Goal: Task Accomplishment & Management: Manage account settings

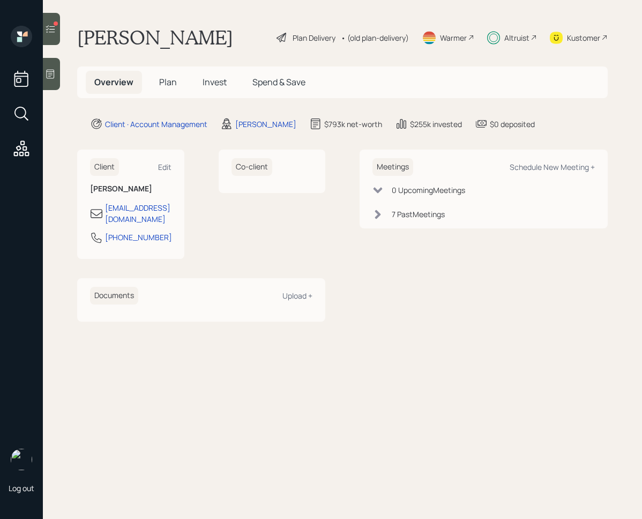
click at [224, 79] on span "Invest" at bounding box center [215, 82] width 24 height 12
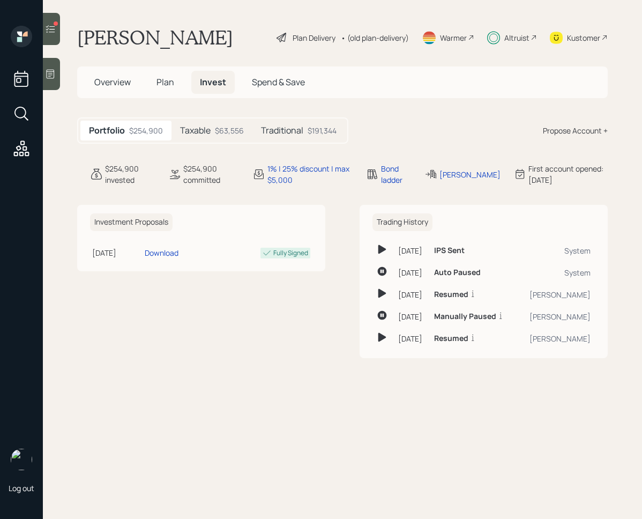
click at [46, 32] on icon at bounding box center [50, 29] width 11 height 11
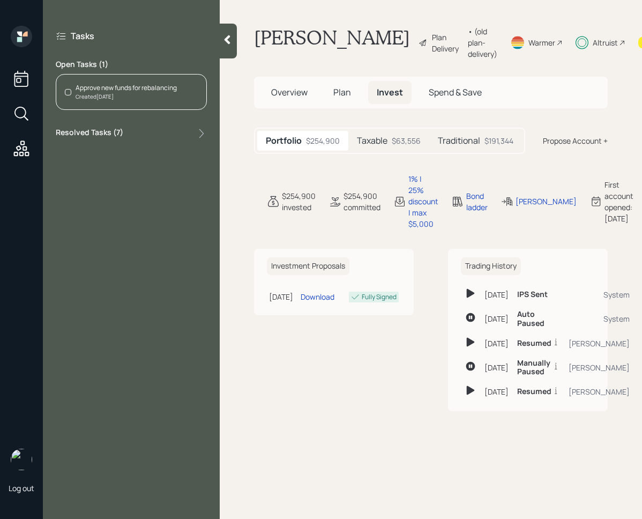
click at [164, 135] on div "Resolved Tasks ( 7 )" at bounding box center [131, 133] width 151 height 13
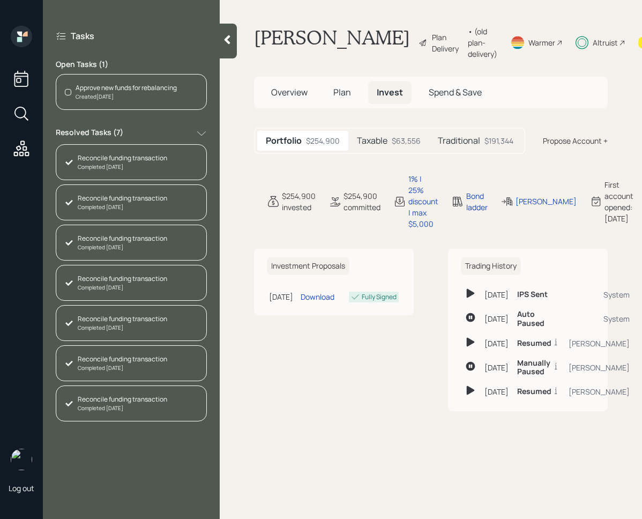
click at [167, 137] on div "Resolved Tasks ( 7 )" at bounding box center [131, 133] width 151 height 13
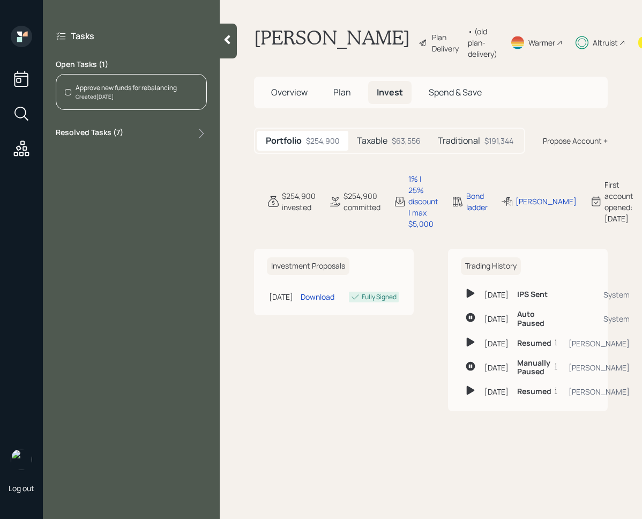
click at [203, 131] on icon at bounding box center [201, 133] width 11 height 11
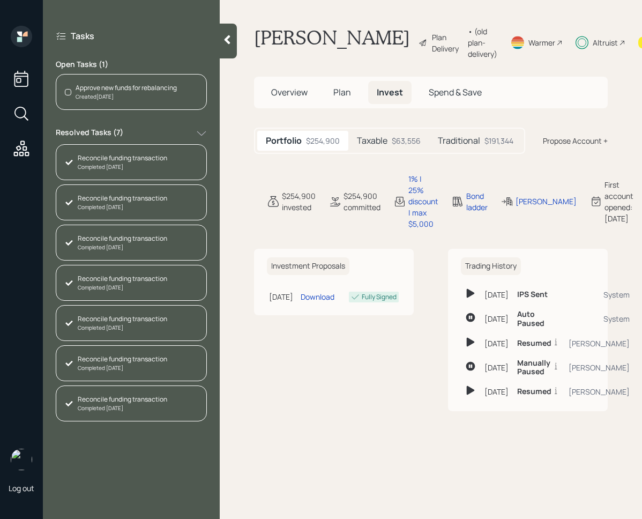
click at [205, 131] on icon at bounding box center [201, 133] width 11 height 11
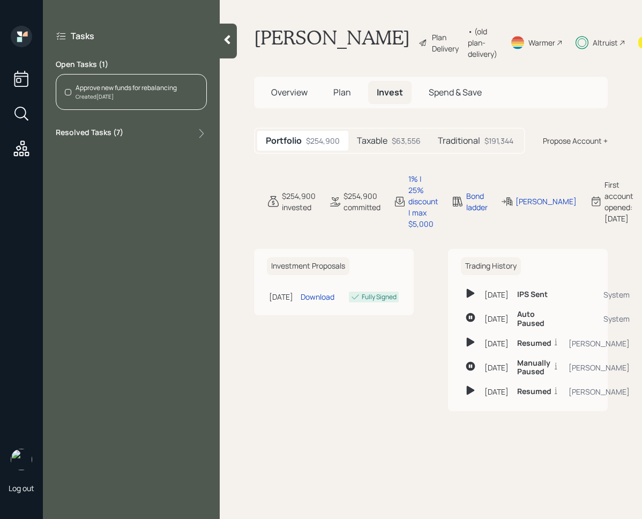
click at [454, 151] on div "Traditional $191,344" at bounding box center [475, 141] width 93 height 20
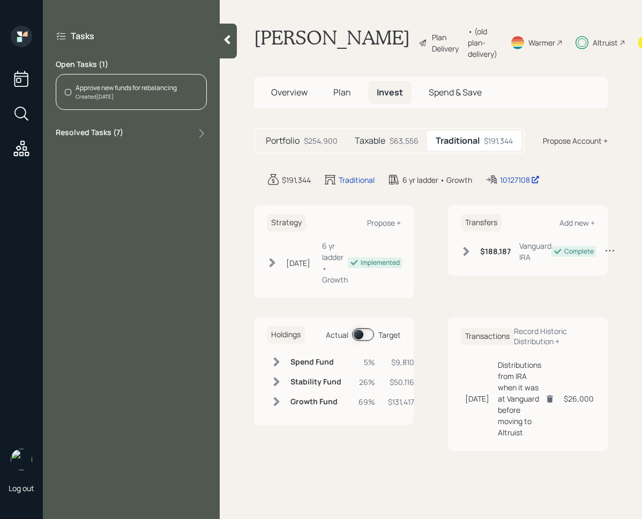
click at [363, 338] on span at bounding box center [363, 334] width 22 height 13
click at [275, 267] on icon at bounding box center [273, 262] width 6 height 9
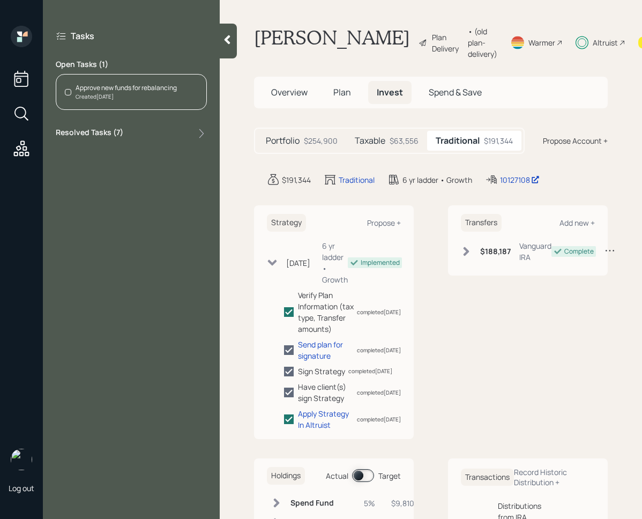
click at [273, 266] on icon at bounding box center [272, 263] width 9 height 6
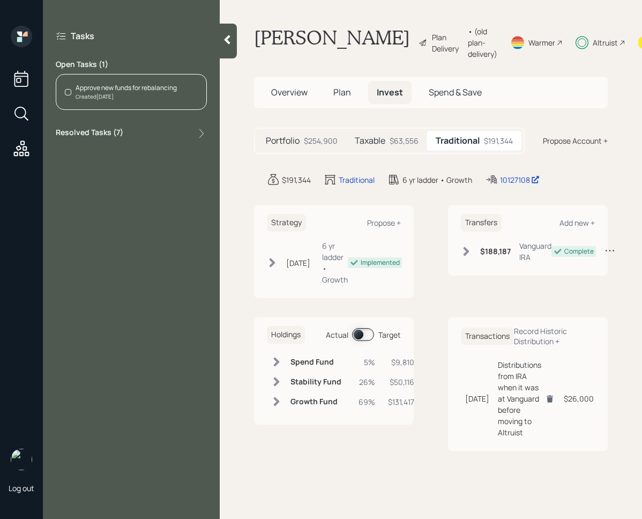
click at [228, 54] on div at bounding box center [228, 41] width 17 height 35
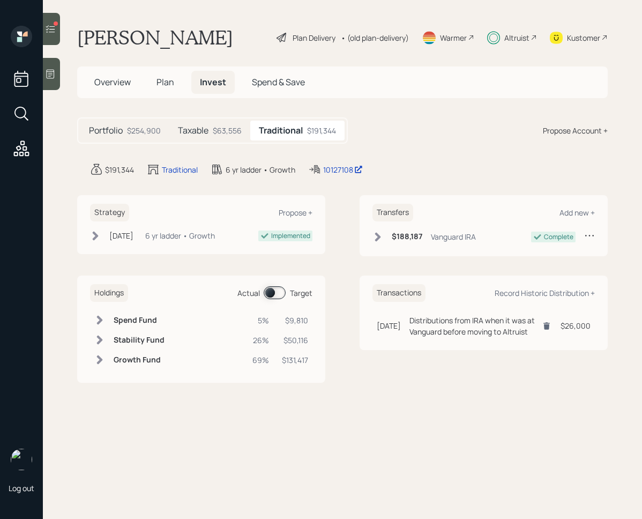
click at [50, 75] on icon at bounding box center [51, 74] width 8 height 9
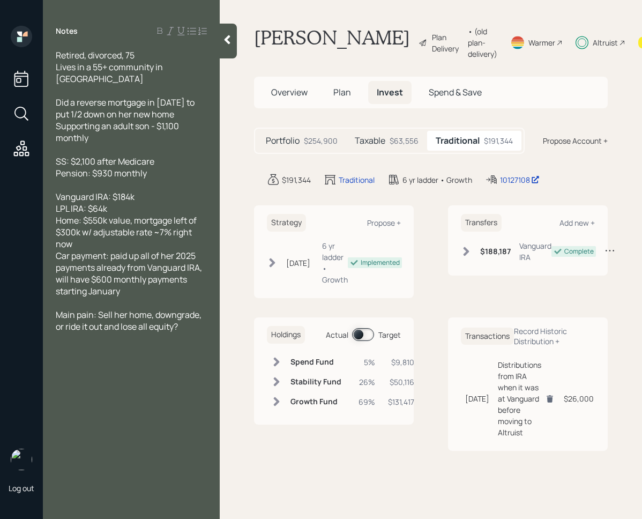
click at [218, 39] on div "Notes Retired, divorced, 75 Lives in a 55+ community in NC Did a reverse mortga…" at bounding box center [131, 266] width 177 height 480
click at [226, 40] on icon at bounding box center [228, 39] width 6 height 9
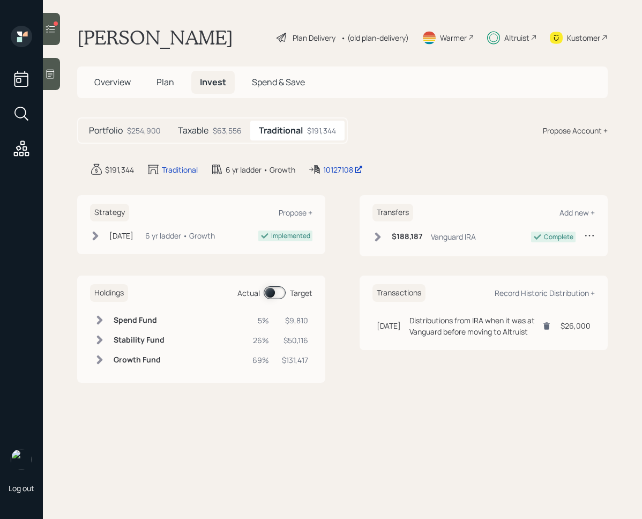
click at [62, 26] on main "Robin Pierce Plan Delivery • (old plan-delivery) Warmer Altruist Kustomer Overv…" at bounding box center [342, 259] width 599 height 519
click at [63, 39] on main "Robin Pierce Plan Delivery • (old plan-delivery) Warmer Altruist Kustomer Overv…" at bounding box center [342, 259] width 599 height 519
click at [60, 39] on div at bounding box center [51, 29] width 17 height 32
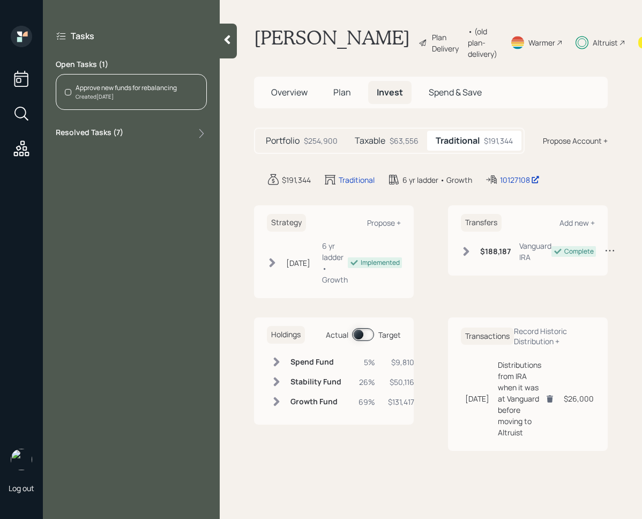
click at [200, 132] on icon at bounding box center [201, 133] width 11 height 11
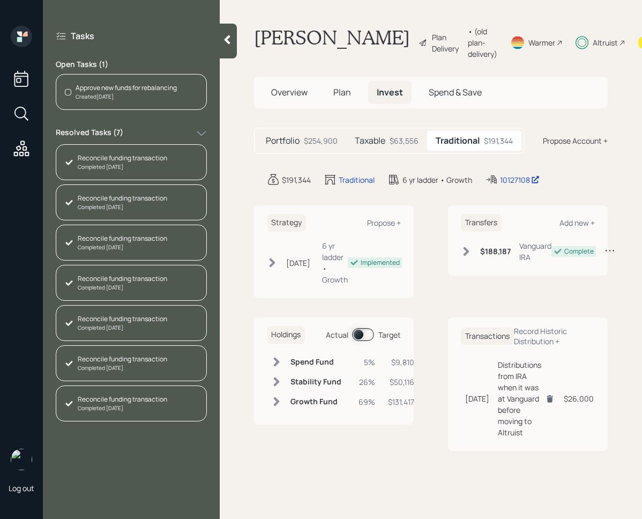
click at [226, 41] on icon at bounding box center [228, 39] width 6 height 9
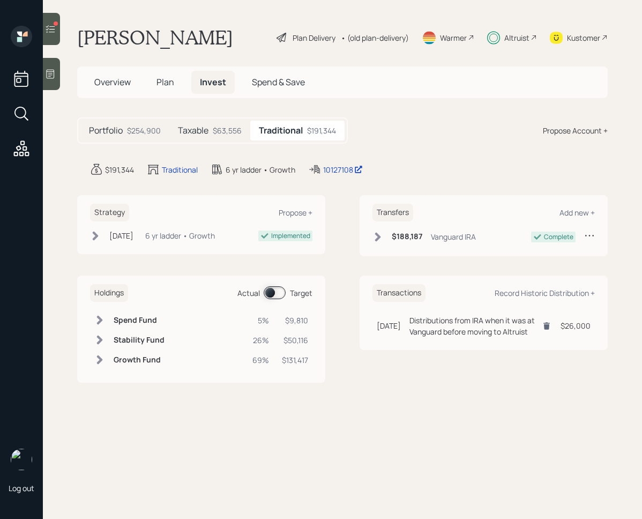
click at [220, 129] on div "$63,556" at bounding box center [227, 130] width 29 height 11
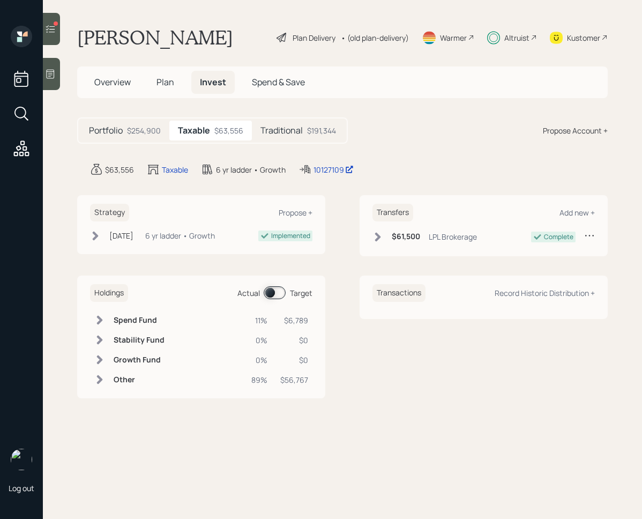
click at [386, 239] on div "$61,500 LPL Brokerage" at bounding box center [425, 236] width 105 height 13
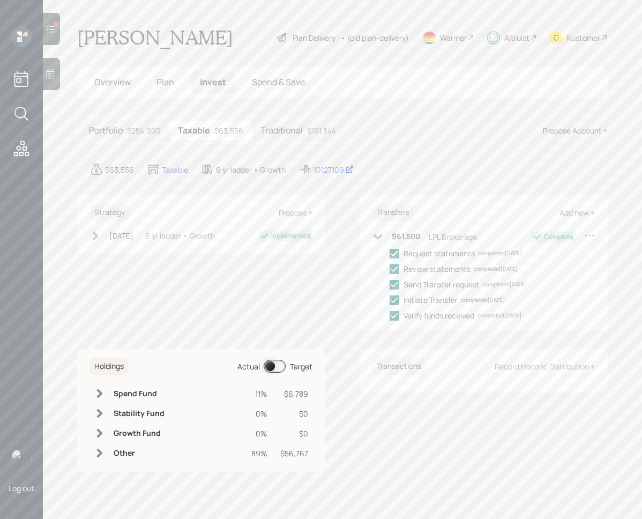
click at [386, 239] on div "$61,500 LPL Brokerage" at bounding box center [425, 236] width 105 height 13
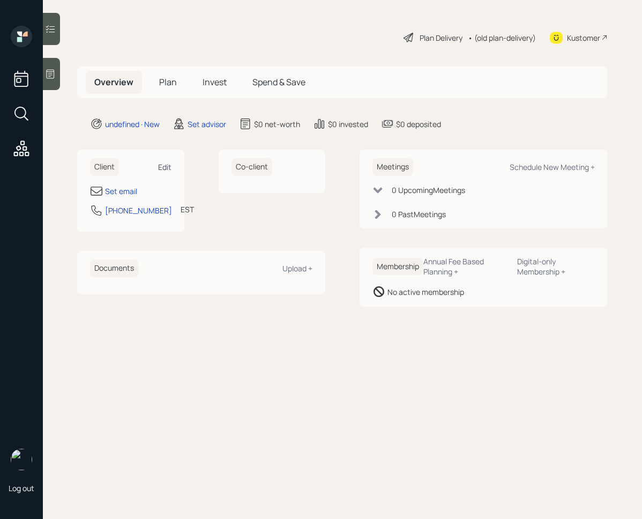
click at [170, 162] on div "Edit" at bounding box center [164, 167] width 13 height 10
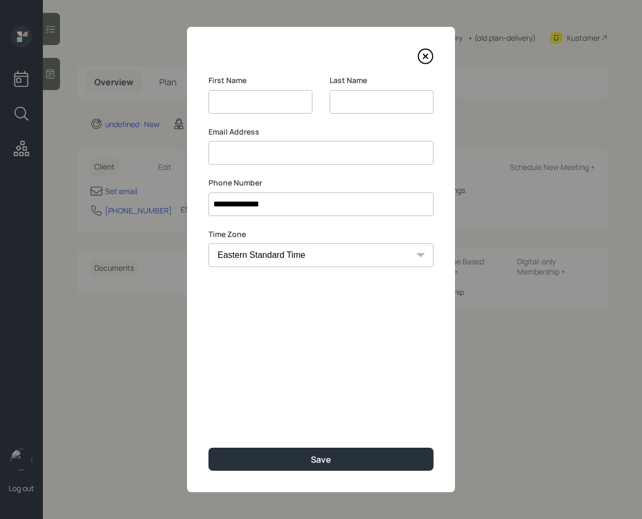
type input "[PERSON_NAME]"
